Goal: Transaction & Acquisition: Purchase product/service

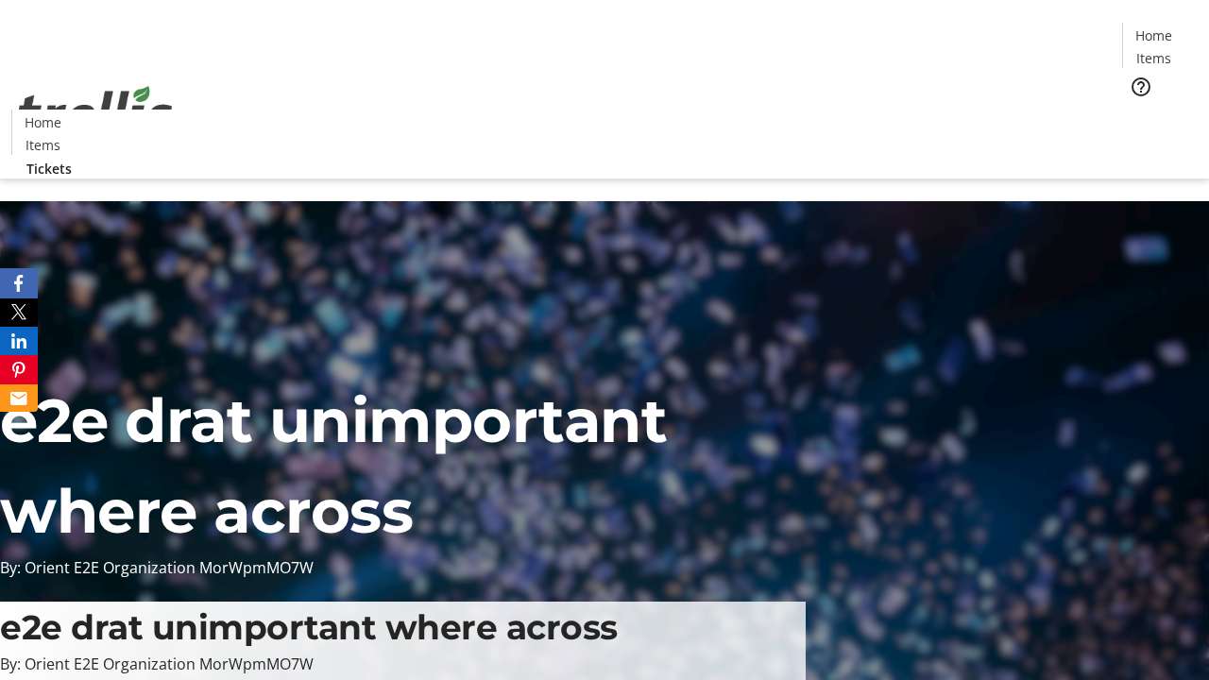
click at [1137, 110] on span "Tickets" at bounding box center [1159, 120] width 45 height 20
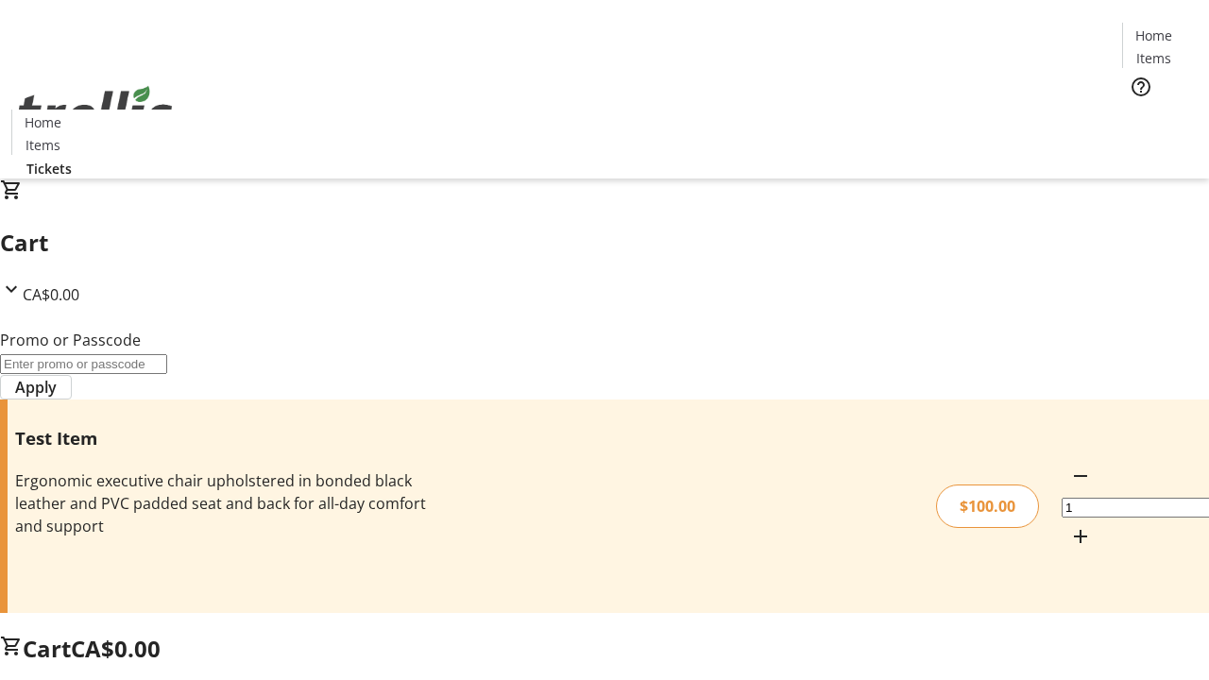
type input "FLAT"
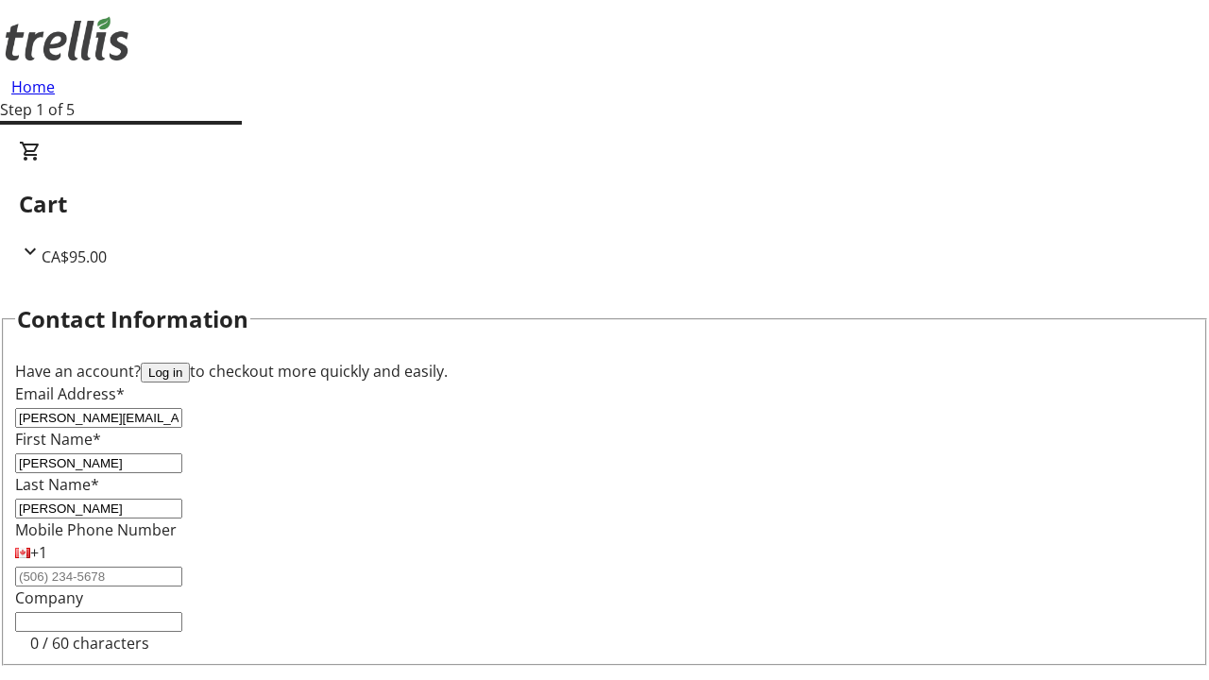
type input "[PERSON_NAME]"
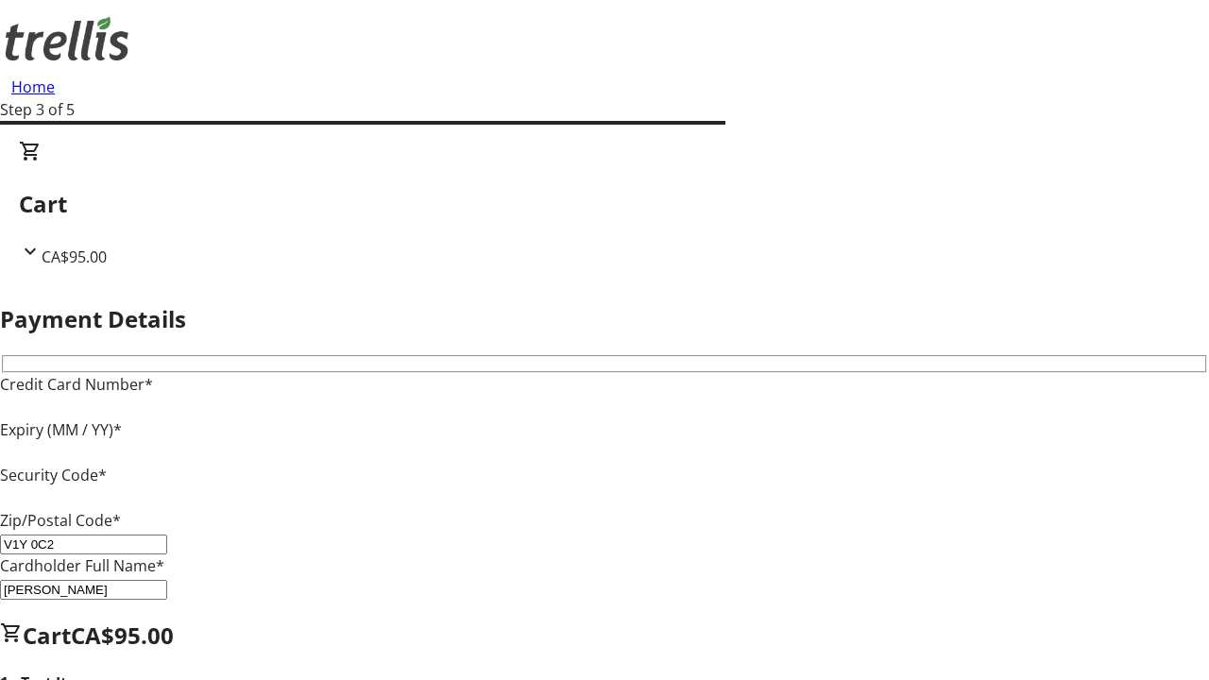
type input "V1Y 0C2"
